Goal: Task Accomplishment & Management: Manage account settings

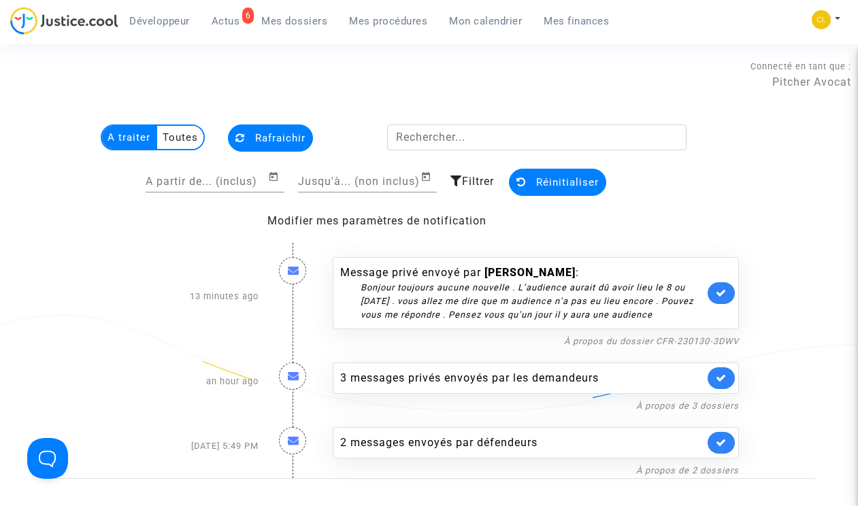
click at [309, 22] on span "Mes dossiers" at bounding box center [294, 21] width 66 height 12
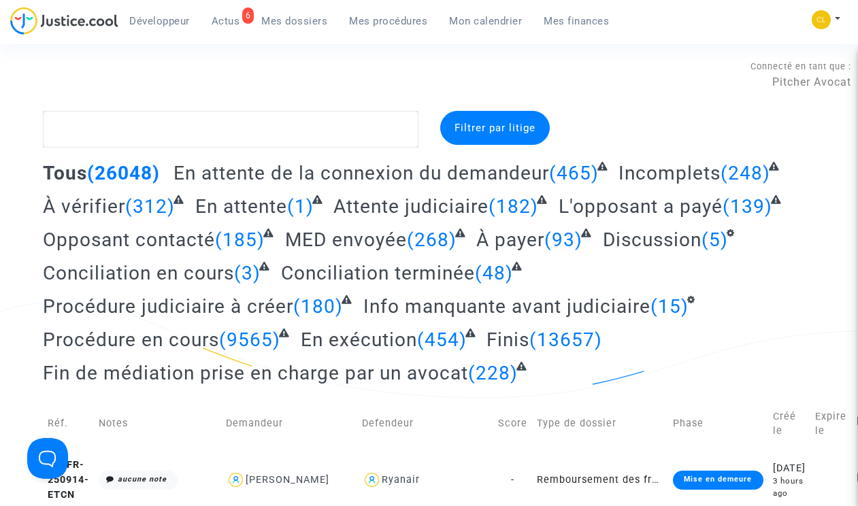
click at [212, 23] on span "Actus" at bounding box center [226, 21] width 29 height 12
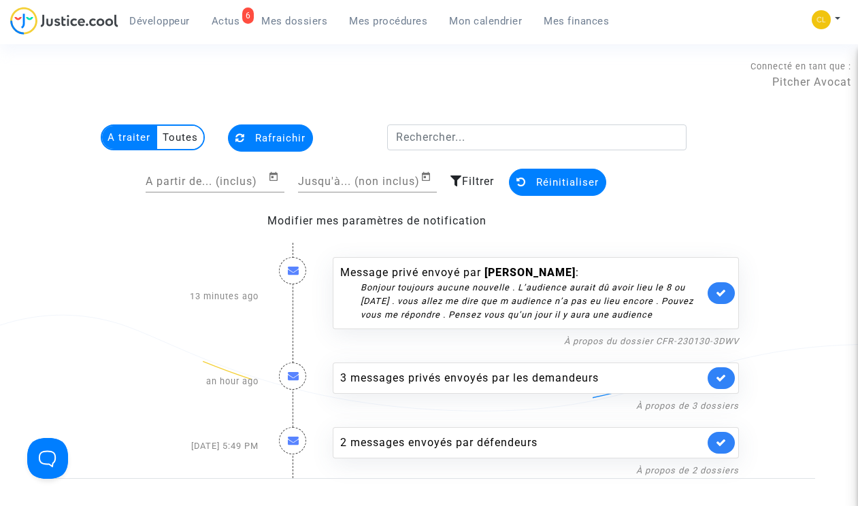
click at [464, 182] on span "Filtrer" at bounding box center [478, 181] width 32 height 13
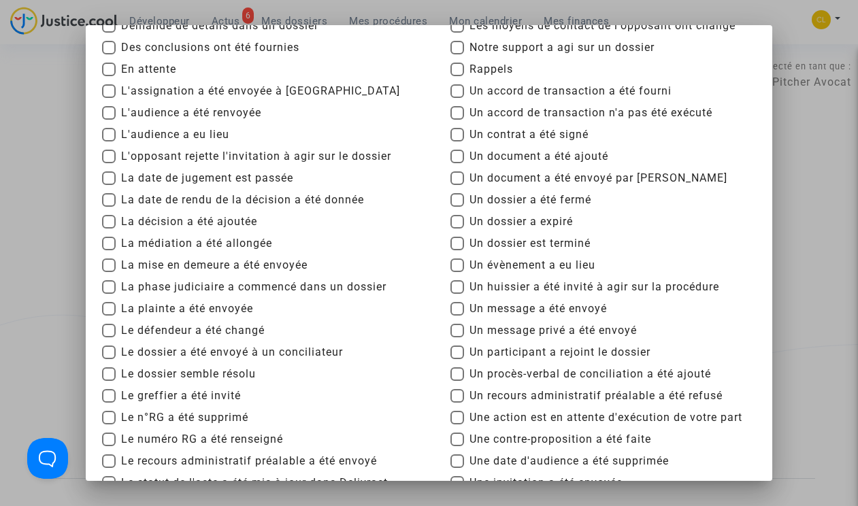
scroll to position [148, 0]
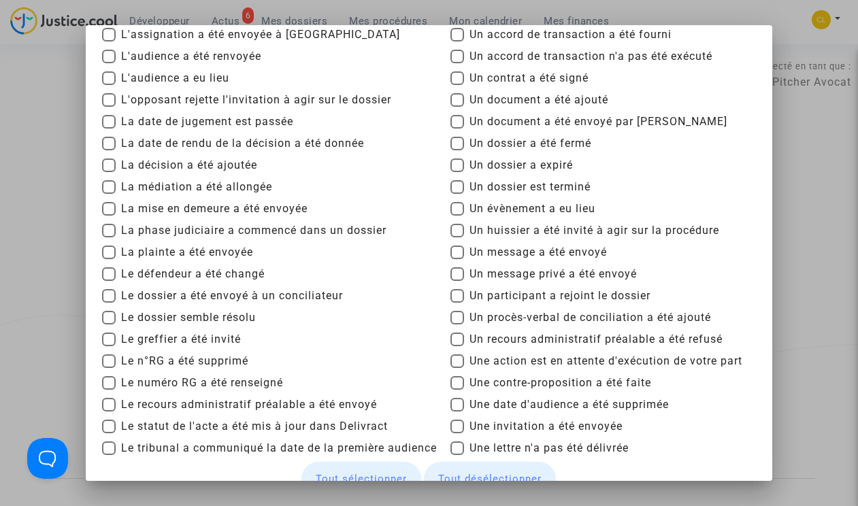
click at [456, 277] on span at bounding box center [457, 274] width 14 height 14
click at [457, 281] on input "Un message privé a été envoyé" at bounding box center [457, 281] width 1 height 1
checkbox input "true"
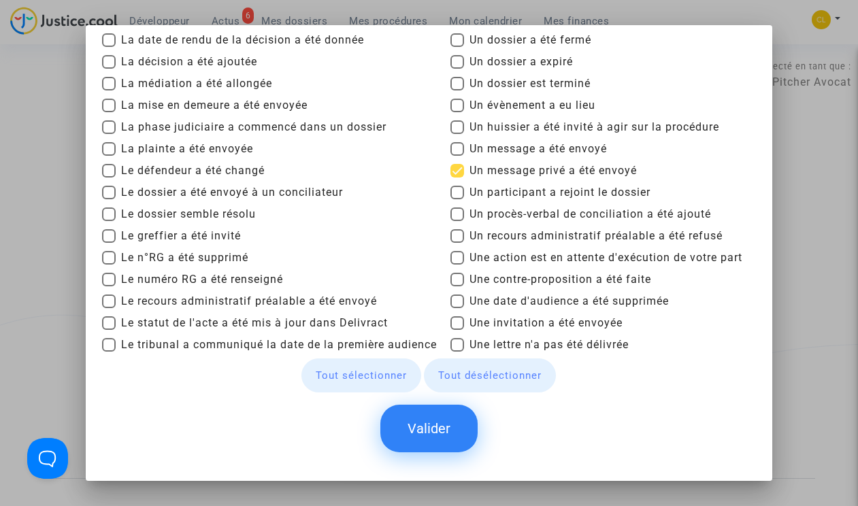
click at [448, 441] on button "Valider" at bounding box center [428, 429] width 97 height 48
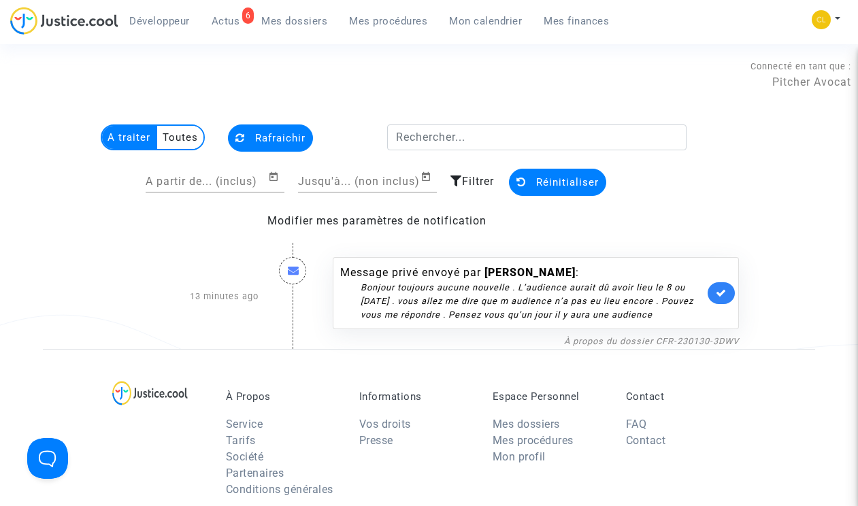
click at [464, 180] on span "Filtrer" at bounding box center [478, 181] width 32 height 13
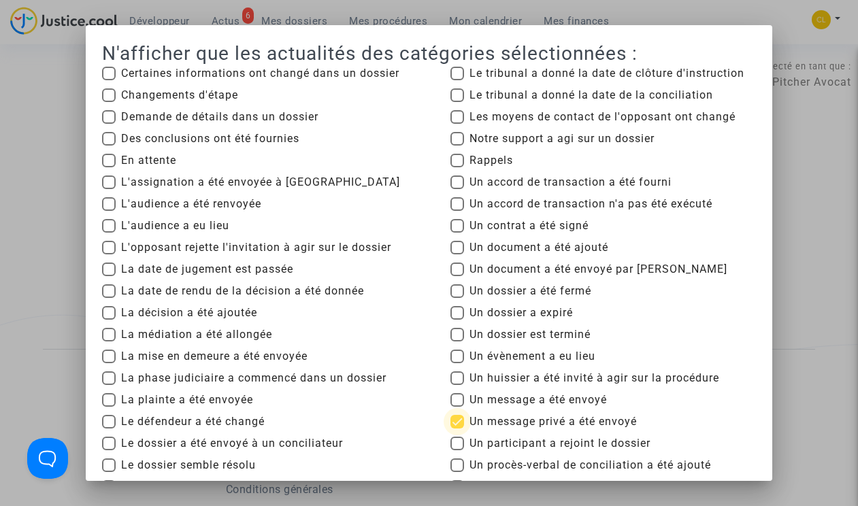
click at [461, 415] on span at bounding box center [457, 422] width 14 height 14
click at [457, 429] on input "Un message privé a été envoyé" at bounding box center [457, 429] width 1 height 1
checkbox input "false"
click at [461, 400] on span at bounding box center [457, 400] width 14 height 14
click at [457, 407] on input "Un message a été envoyé" at bounding box center [457, 407] width 1 height 1
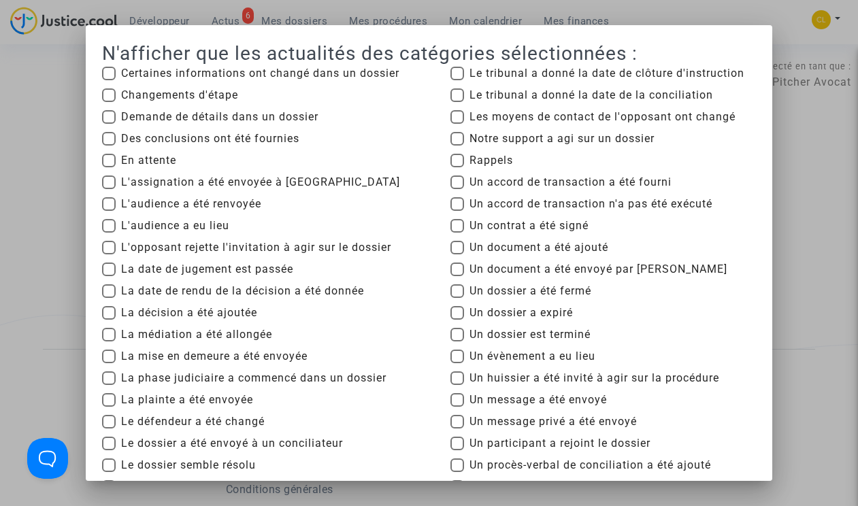
checkbox input "true"
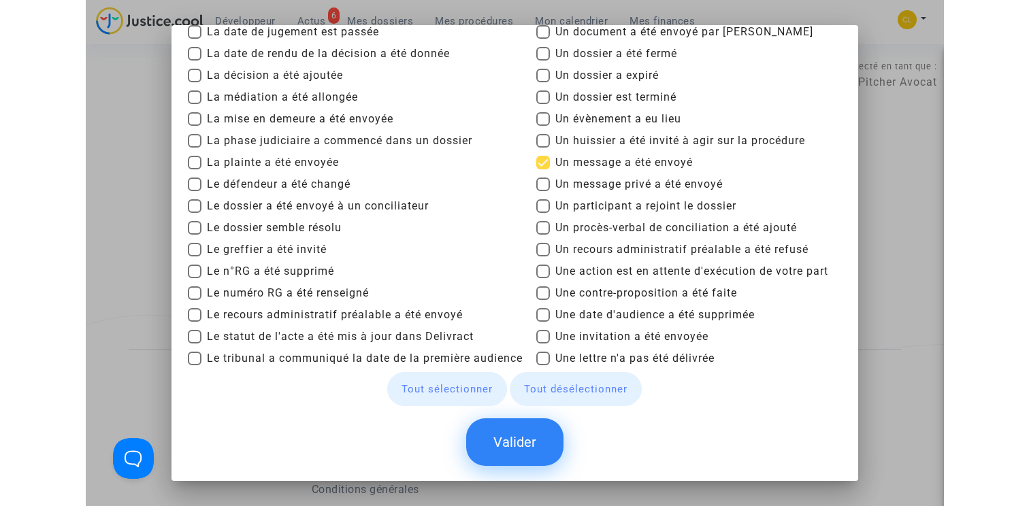
scroll to position [251, 0]
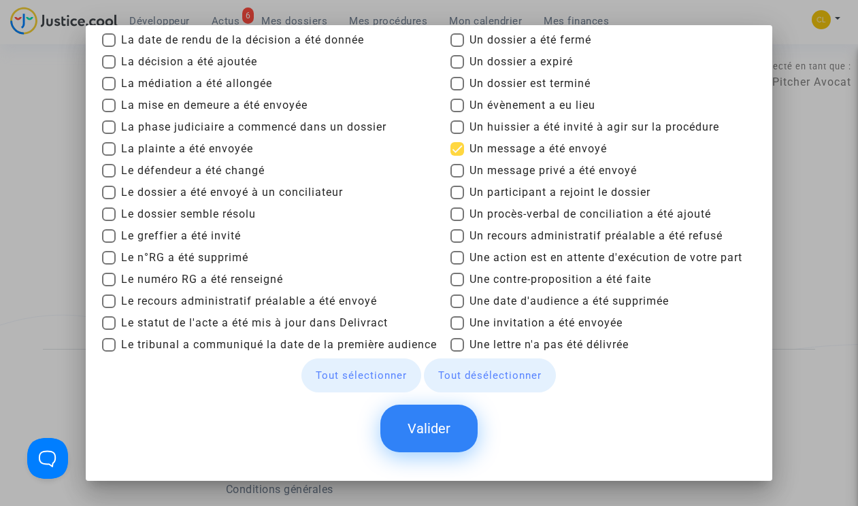
click at [446, 423] on button "Valider" at bounding box center [428, 429] width 97 height 48
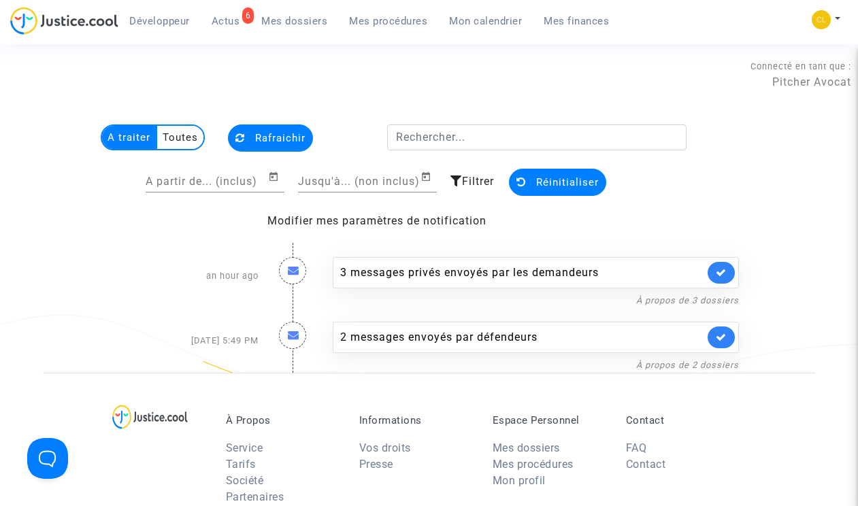
click at [464, 183] on span "Filtrer" at bounding box center [478, 181] width 32 height 13
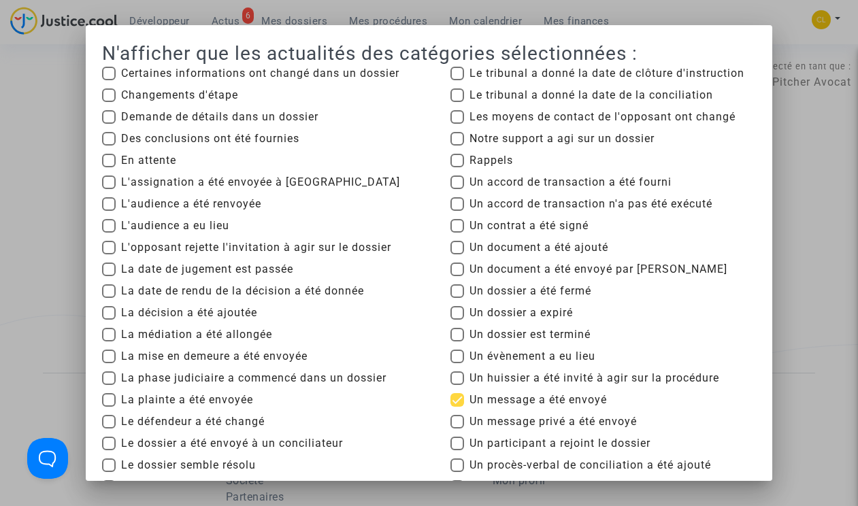
click at [458, 402] on span at bounding box center [457, 400] width 14 height 14
click at [457, 407] on input "Un message a été envoyé" at bounding box center [457, 407] width 1 height 1
checkbox input "false"
click at [464, 226] on div at bounding box center [429, 253] width 858 height 506
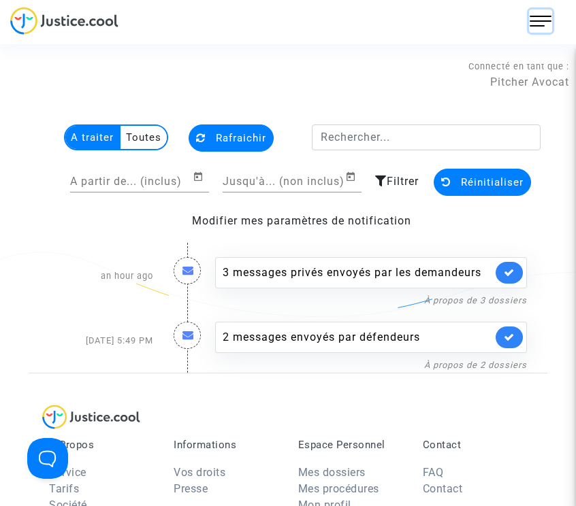
click at [464, 22] on img at bounding box center [540, 21] width 22 height 22
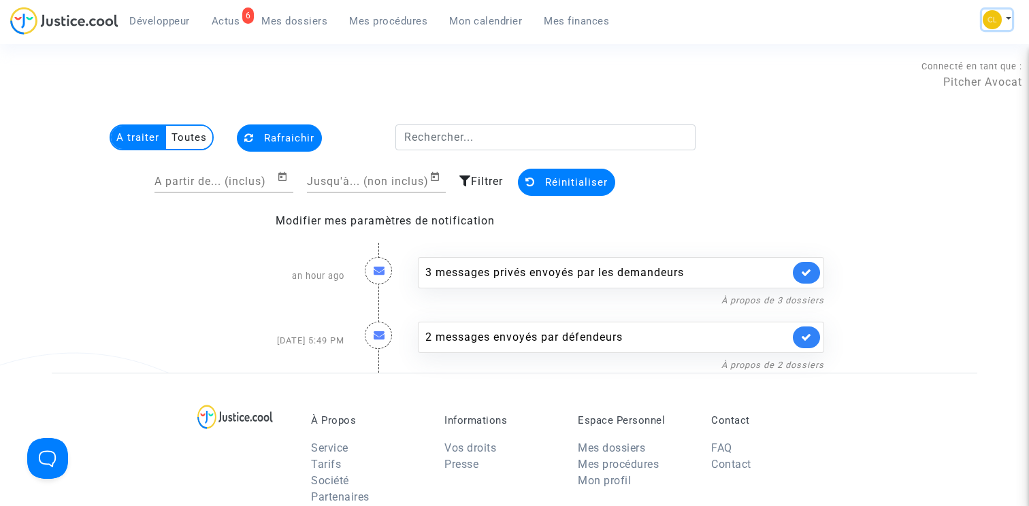
click at [464, 13] on button at bounding box center [997, 20] width 30 height 20
click at [464, 68] on link "Changer de compte" at bounding box center [942, 70] width 137 height 22
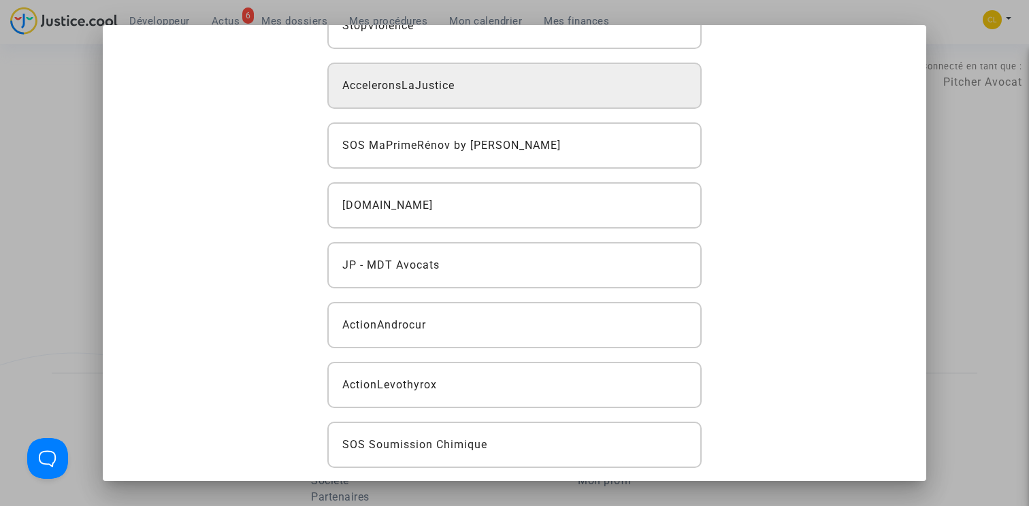
scroll to position [114, 0]
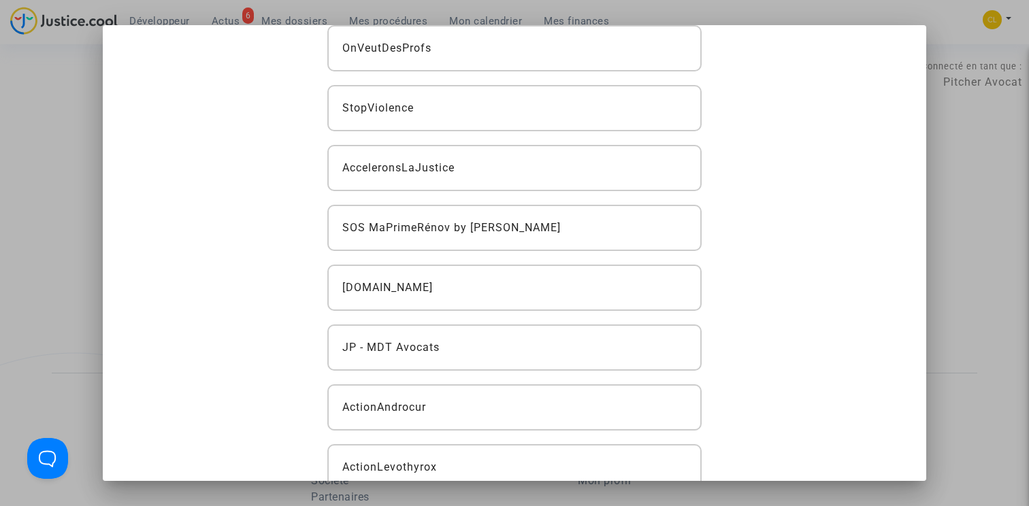
click at [464, 147] on div at bounding box center [514, 253] width 1029 height 506
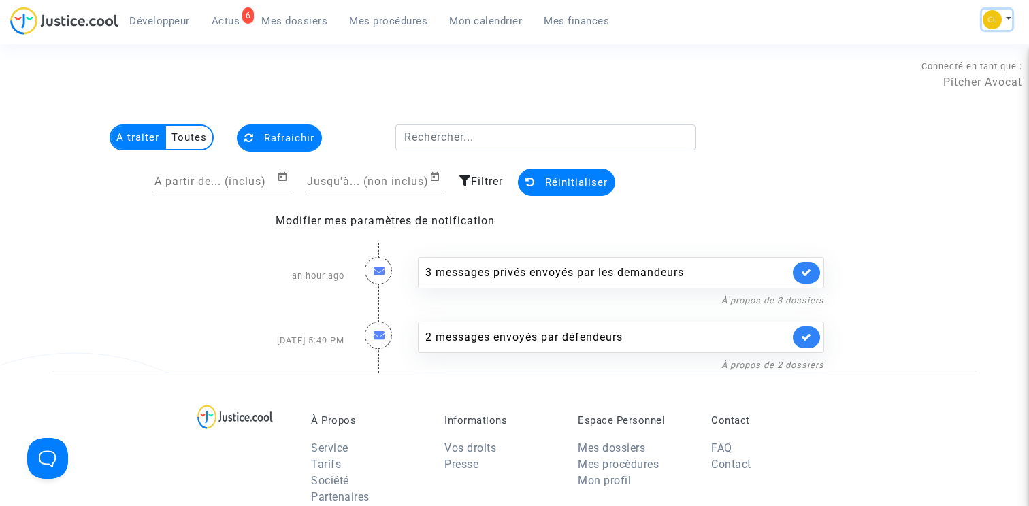
click at [464, 20] on button at bounding box center [997, 20] width 30 height 20
click at [464, 111] on link "Déconnexion" at bounding box center [942, 114] width 137 height 22
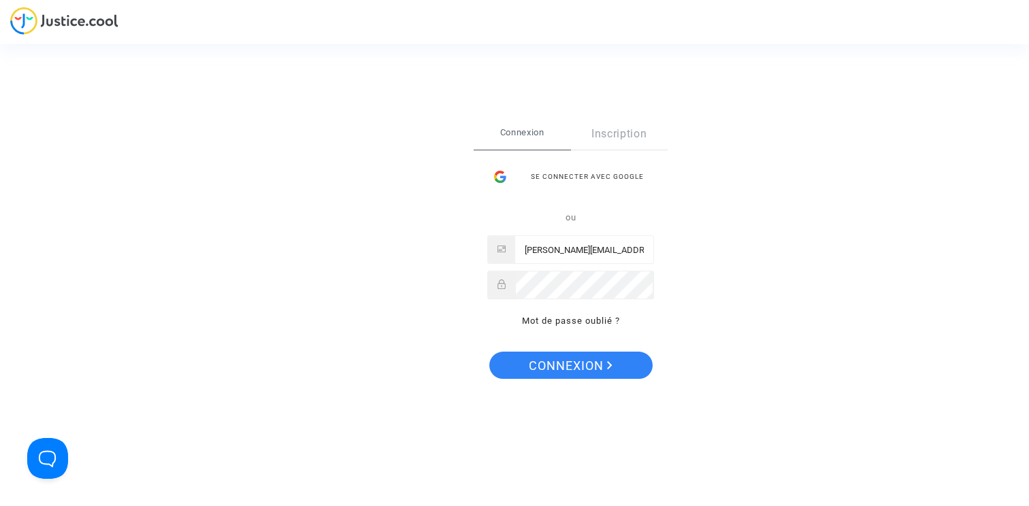
click at [553, 254] on input "claire+onboarding@justice.cool" at bounding box center [584, 250] width 138 height 27
drag, startPoint x: 599, startPoint y: 250, endPoint x: 554, endPoint y: 250, distance: 44.9
click at [554, 250] on input "claire+onboarding@justice.cool" at bounding box center [584, 250] width 138 height 27
click at [565, 250] on input "claire+alj-pitcher@justice.cool" at bounding box center [584, 250] width 138 height 27
click at [565, 250] on input "claire+aljpitcher@justice.cool" at bounding box center [584, 250] width 138 height 27
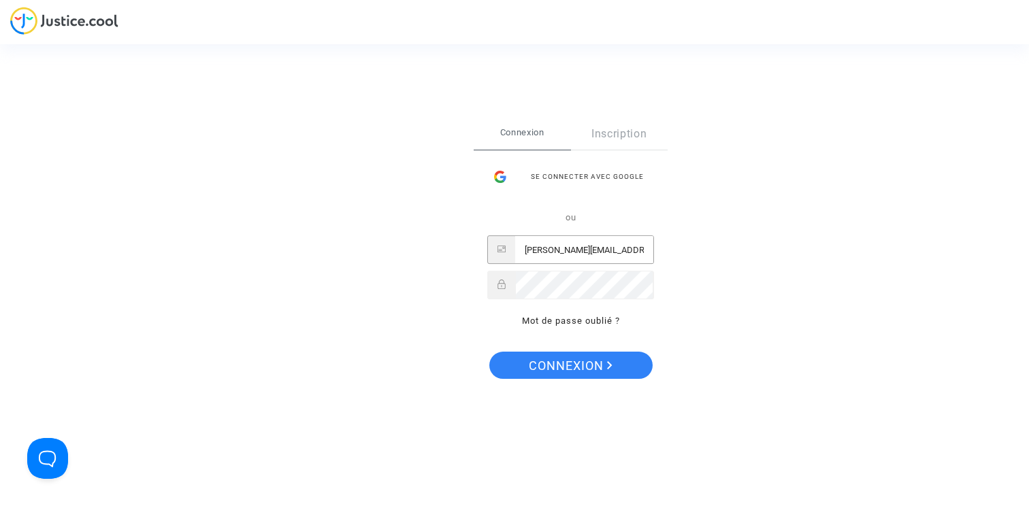
click at [565, 250] on input "claire+aljpitcher@justice.cool" at bounding box center [584, 250] width 138 height 27
type input "claire+aljpitcher@justice.cool"
click at [542, 358] on span "Connexion" at bounding box center [571, 366] width 84 height 29
